Goal: Book appointment/travel/reservation

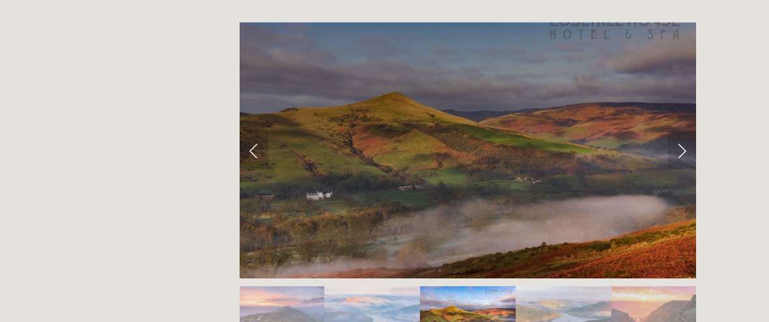
scroll to position [1250, 0]
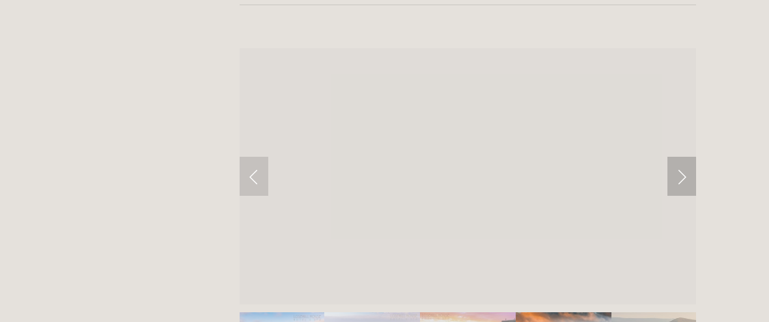
click at [680, 157] on link "Next Slide" at bounding box center [682, 176] width 29 height 39
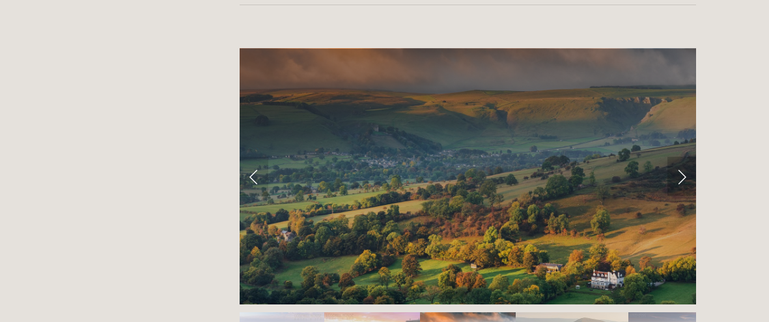
click at [681, 157] on link "Next Slide" at bounding box center [682, 176] width 29 height 39
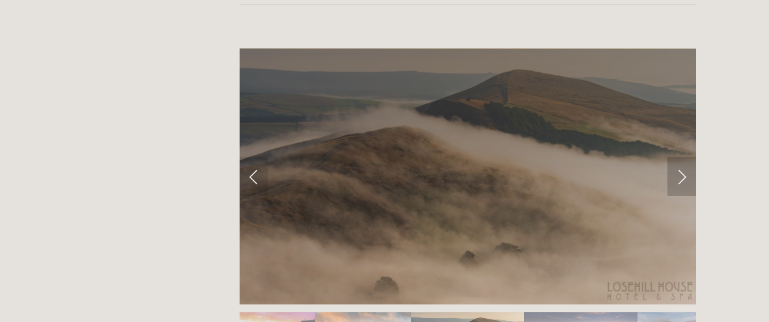
click at [680, 157] on link "Next Slide" at bounding box center [682, 176] width 29 height 39
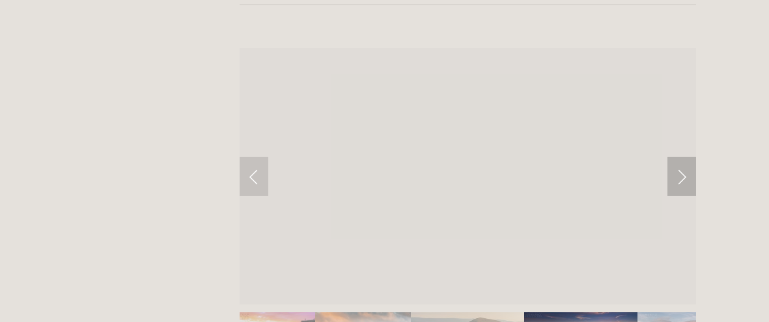
click at [680, 157] on link "Next Slide" at bounding box center [682, 176] width 29 height 39
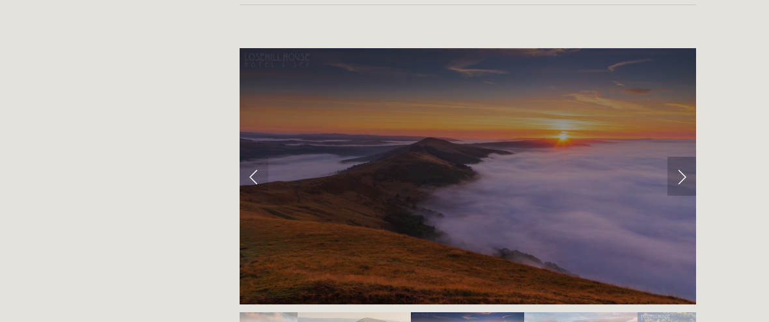
click at [680, 157] on link "Next Slide" at bounding box center [682, 176] width 29 height 39
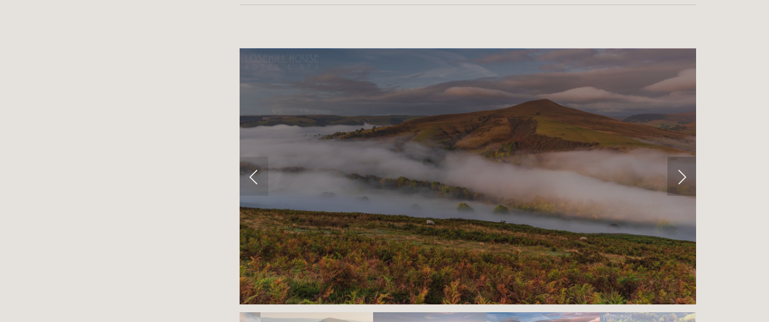
click at [680, 157] on link "Next Slide" at bounding box center [682, 176] width 29 height 39
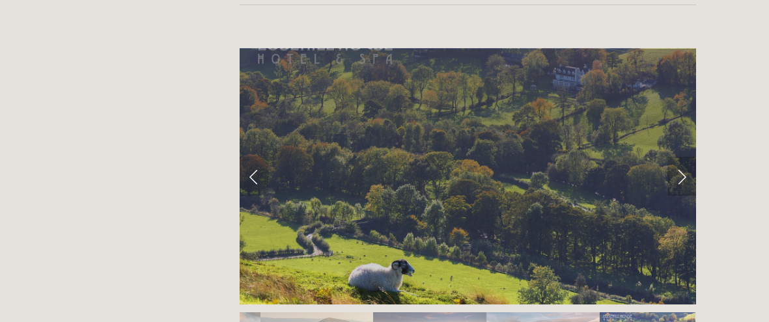
click at [680, 157] on link "Next Slide" at bounding box center [682, 176] width 29 height 39
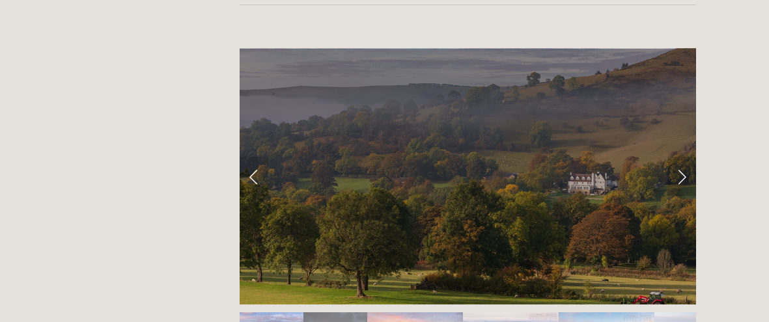
click at [680, 157] on link "Next Slide" at bounding box center [682, 176] width 29 height 39
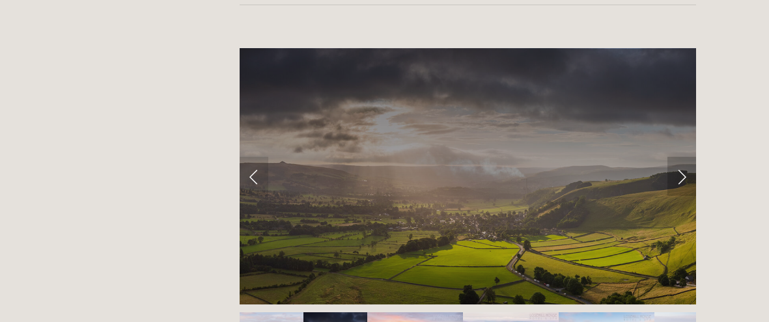
click at [680, 157] on link "Next Slide" at bounding box center [682, 176] width 29 height 39
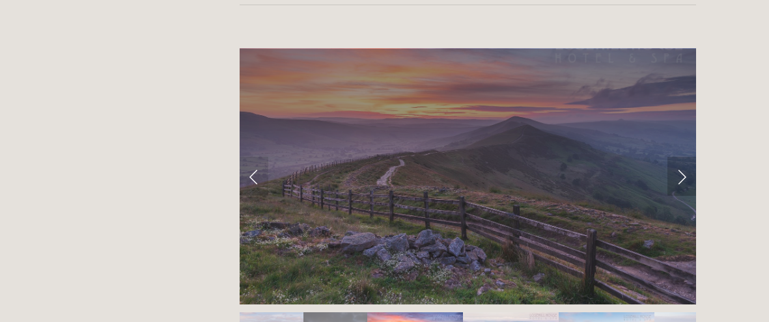
click at [680, 157] on link "Next Slide" at bounding box center [682, 176] width 29 height 39
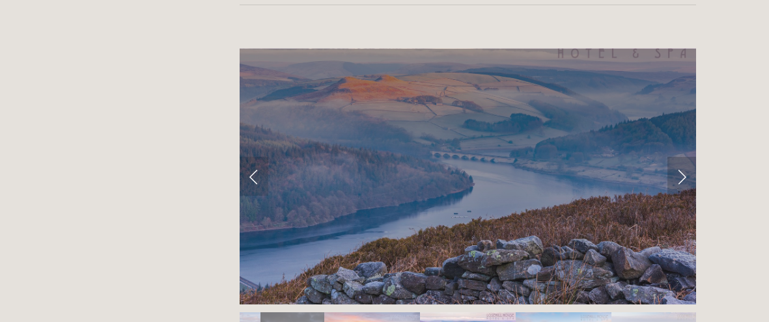
click at [680, 157] on link "Next Slide" at bounding box center [682, 176] width 29 height 39
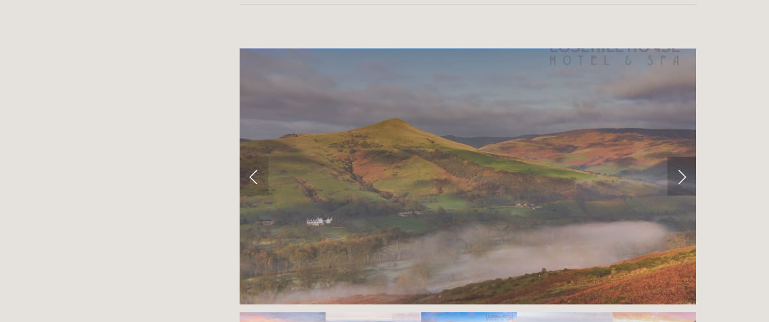
click at [680, 157] on link "Next Slide" at bounding box center [682, 176] width 29 height 39
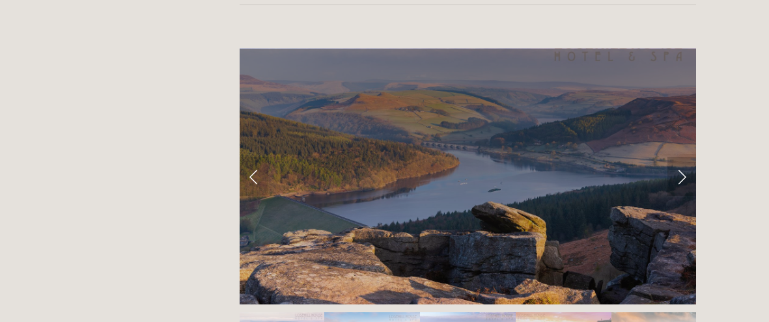
click at [680, 157] on link "Next Slide" at bounding box center [682, 176] width 29 height 39
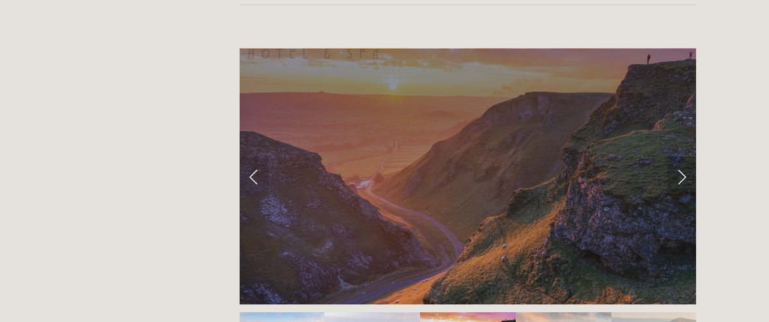
click at [680, 157] on link "Next Slide" at bounding box center [682, 176] width 29 height 39
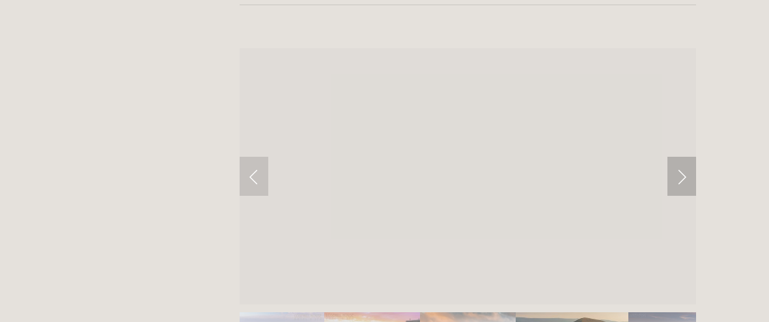
click at [680, 157] on link "Next Slide" at bounding box center [682, 176] width 29 height 39
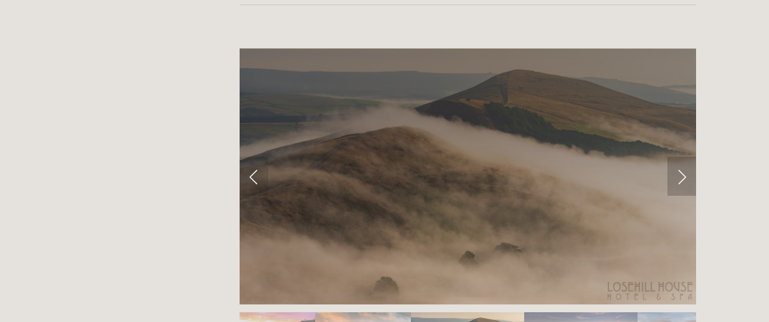
click at [680, 157] on link "Next Slide" at bounding box center [682, 176] width 29 height 39
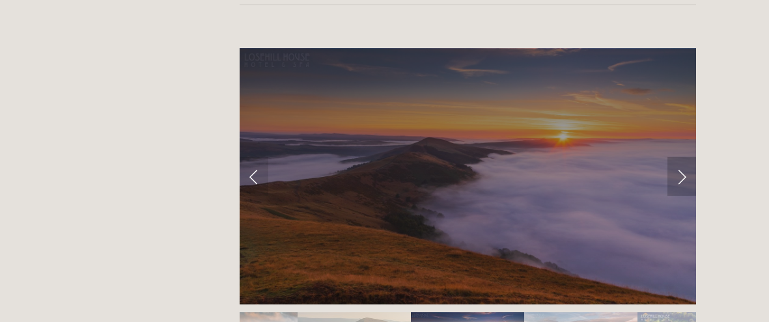
click at [680, 157] on link "Next Slide" at bounding box center [682, 176] width 29 height 39
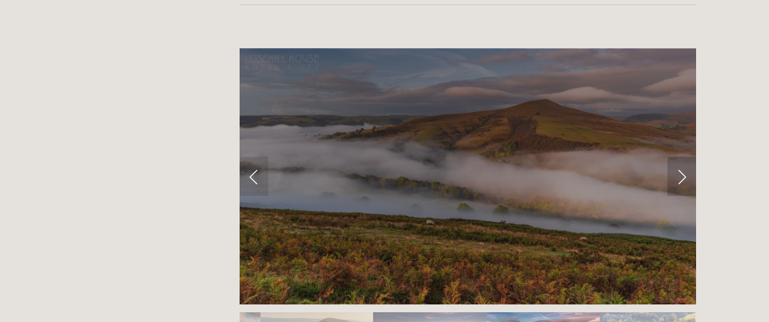
click at [680, 157] on link "Next Slide" at bounding box center [682, 176] width 29 height 39
